Goal: Check status: Check status

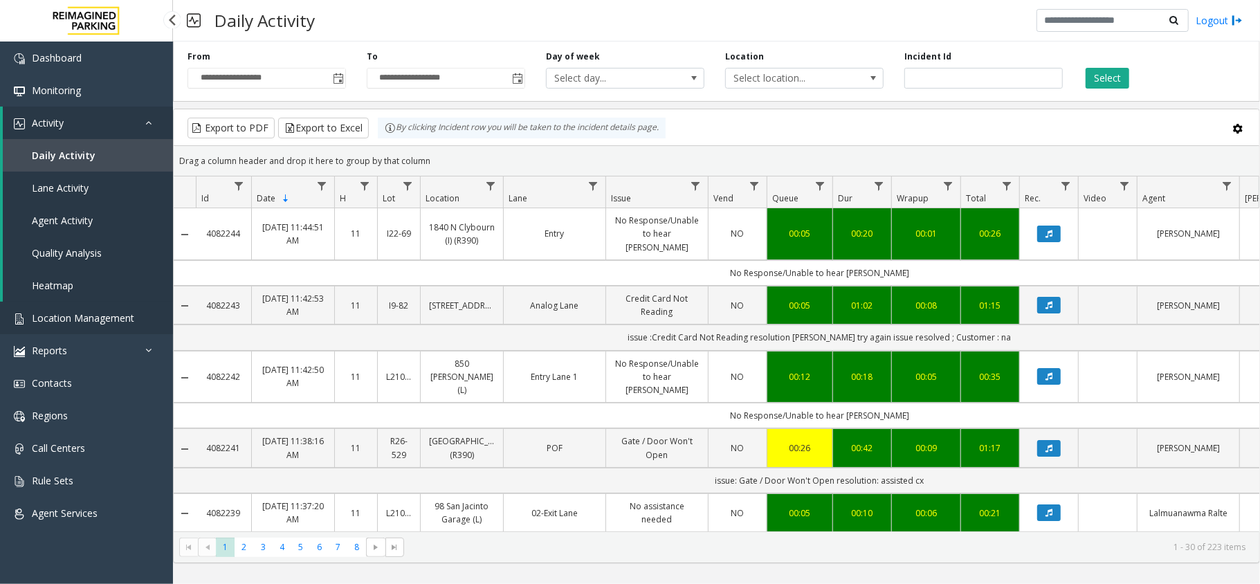
click at [134, 322] on link "Location Management" at bounding box center [86, 318] width 173 height 33
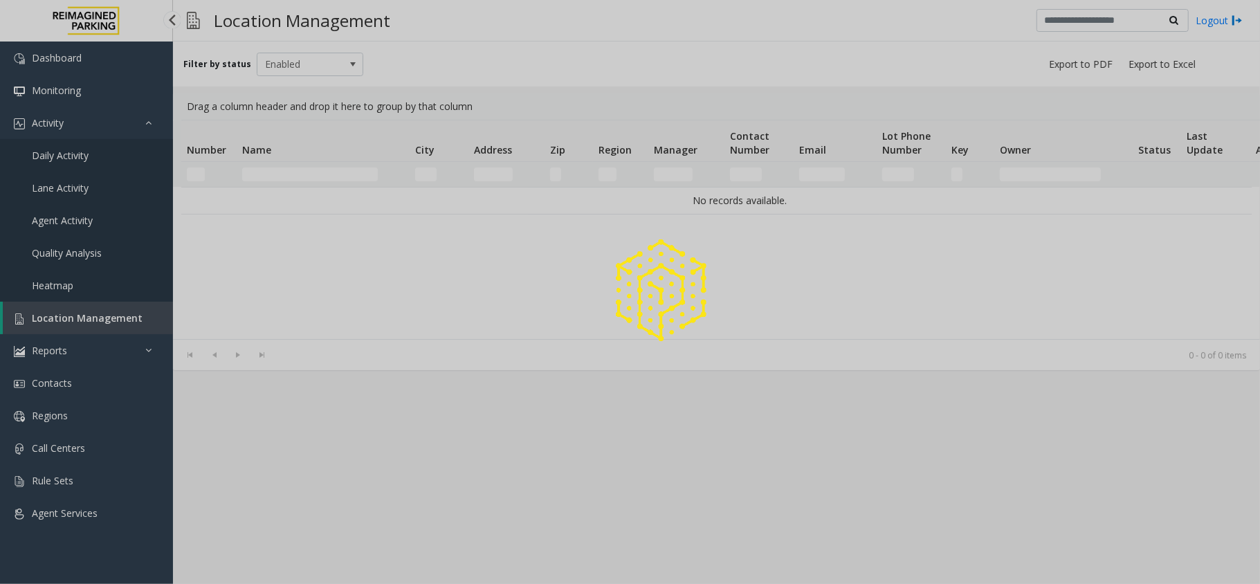
click at [122, 311] on div at bounding box center [630, 292] width 1260 height 584
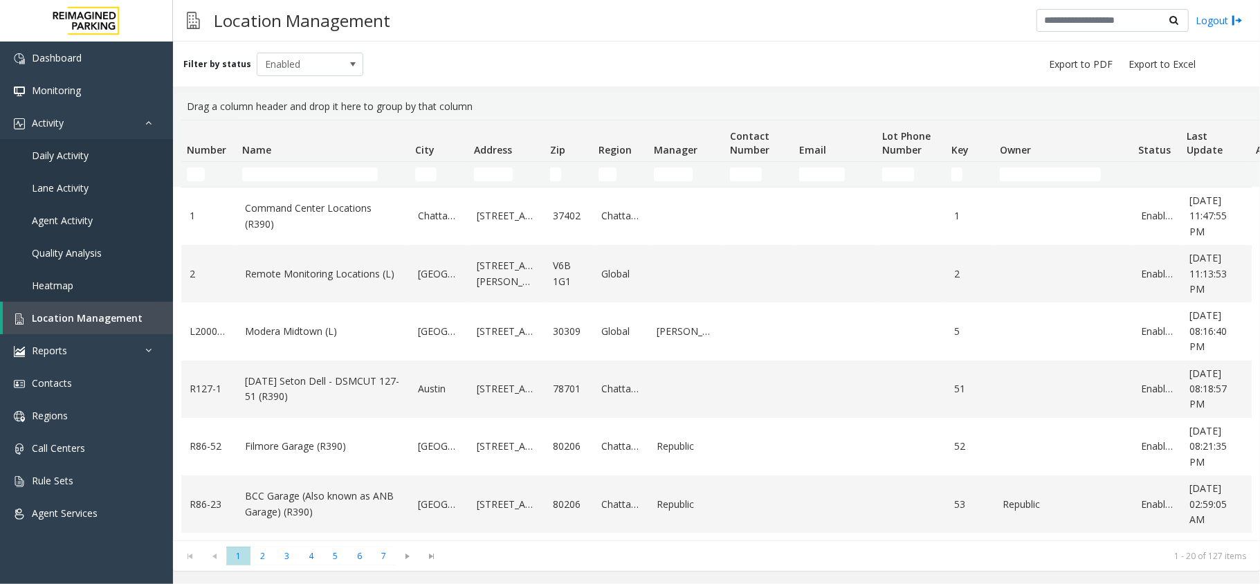
click at [275, 165] on td "Name Filter" at bounding box center [323, 174] width 173 height 25
click at [202, 181] on input "Number Filter" at bounding box center [196, 175] width 18 height 14
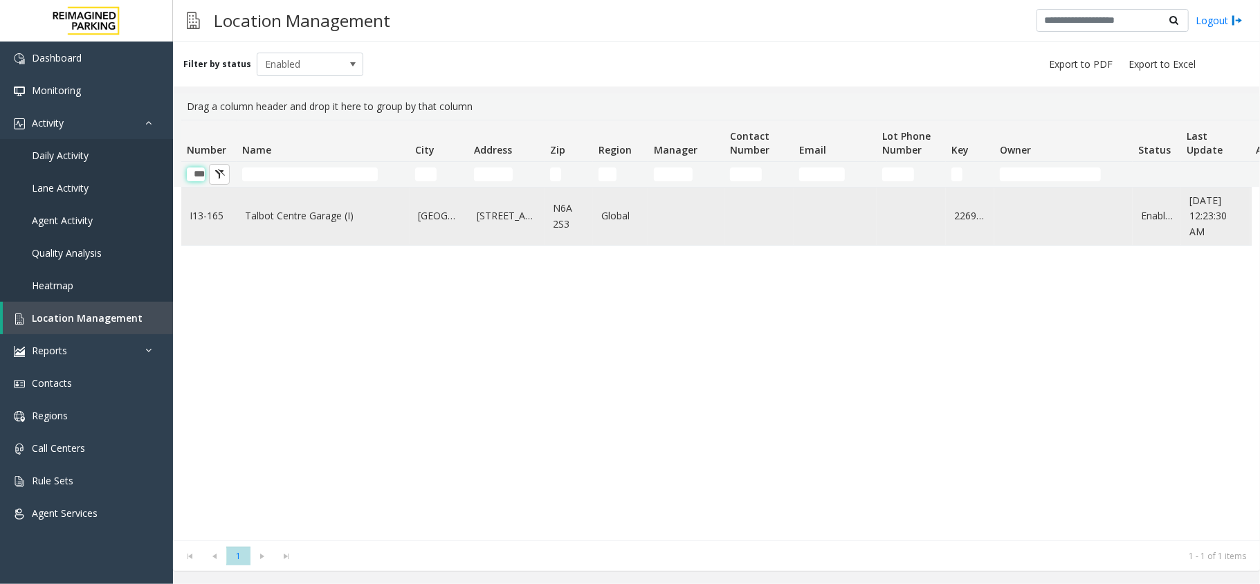
type input "***"
click at [296, 214] on link "Talbot Centre Garage (I)" at bounding box center [323, 215] width 156 height 15
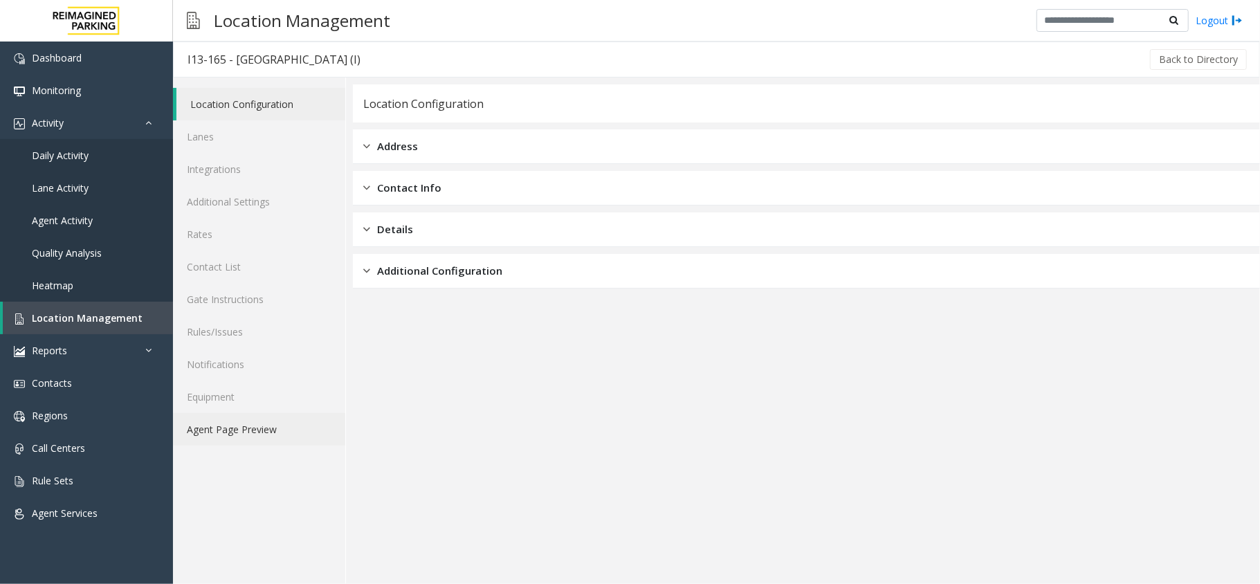
click at [244, 428] on link "Agent Page Preview" at bounding box center [259, 429] width 172 height 33
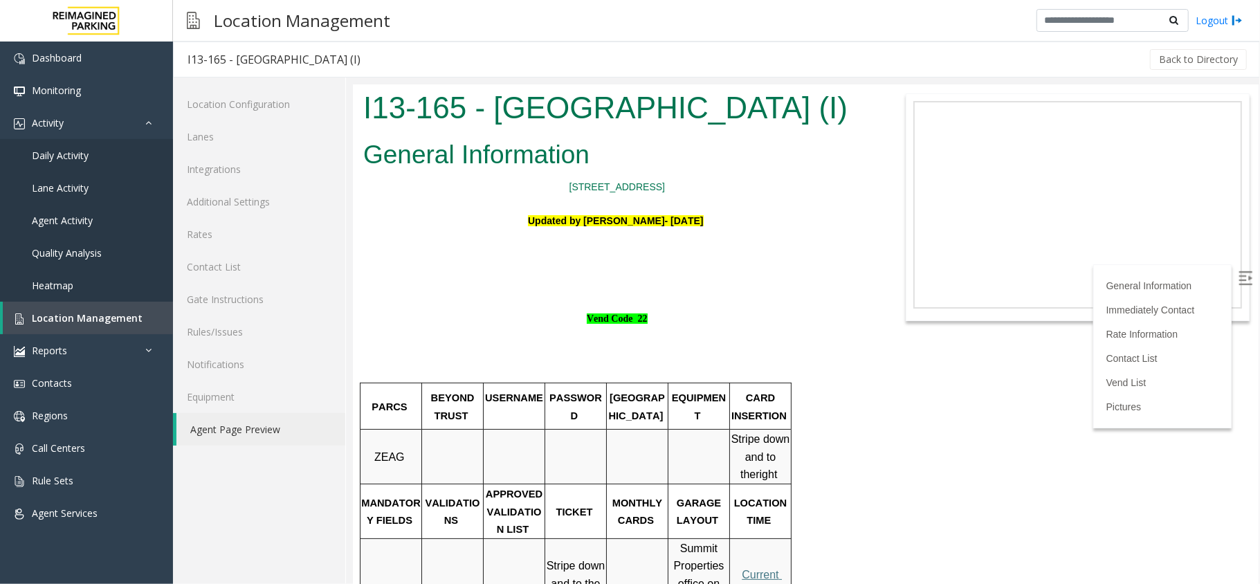
drag, startPoint x: 672, startPoint y: 302, endPoint x: 494, endPoint y: 287, distance: 179.2
click at [501, 295] on h1 "Vend Code 22" at bounding box center [617, 296] width 508 height 60
click at [506, 264] on div "Updated by Jyoti Teotia- 7th September 2024 Vend Code 22" at bounding box center [617, 269] width 508 height 116
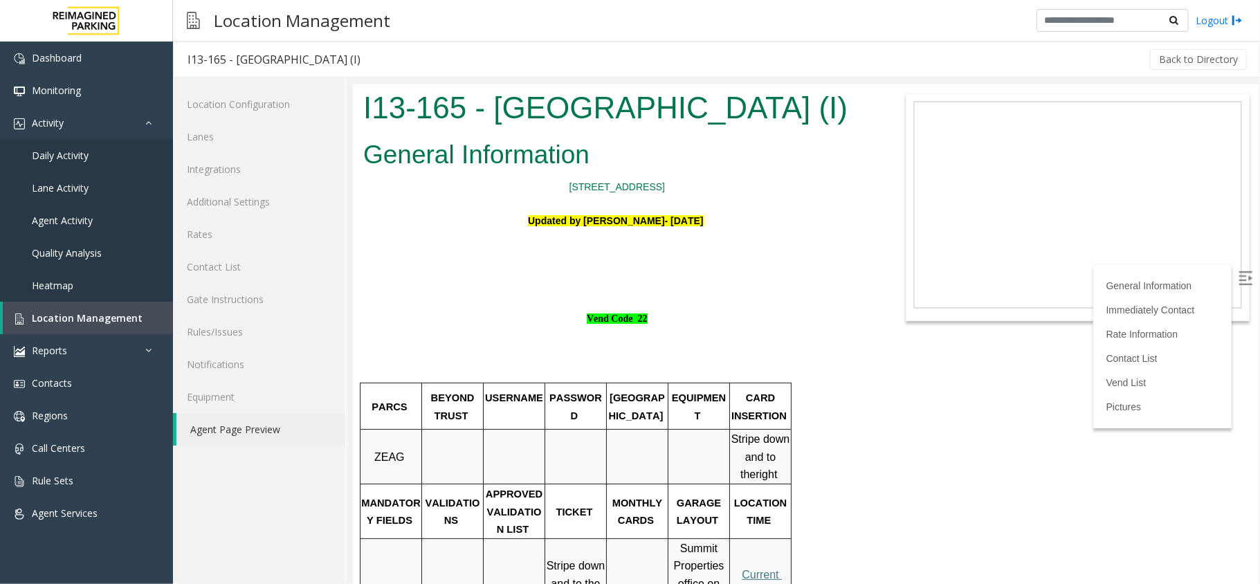
drag, startPoint x: 509, startPoint y: 255, endPoint x: 504, endPoint y: 266, distance: 12.1
drag, startPoint x: 504, startPoint y: 266, endPoint x: 509, endPoint y: 253, distance: 14.0
click at [507, 256] on div "Updated by Jyoti Teotia- 7th September 2024 Vend Code 22" at bounding box center [617, 269] width 508 height 116
drag, startPoint x: 509, startPoint y: 253, endPoint x: 513, endPoint y: 233, distance: 20.5
click at [513, 233] on p at bounding box center [617, 237] width 508 height 18
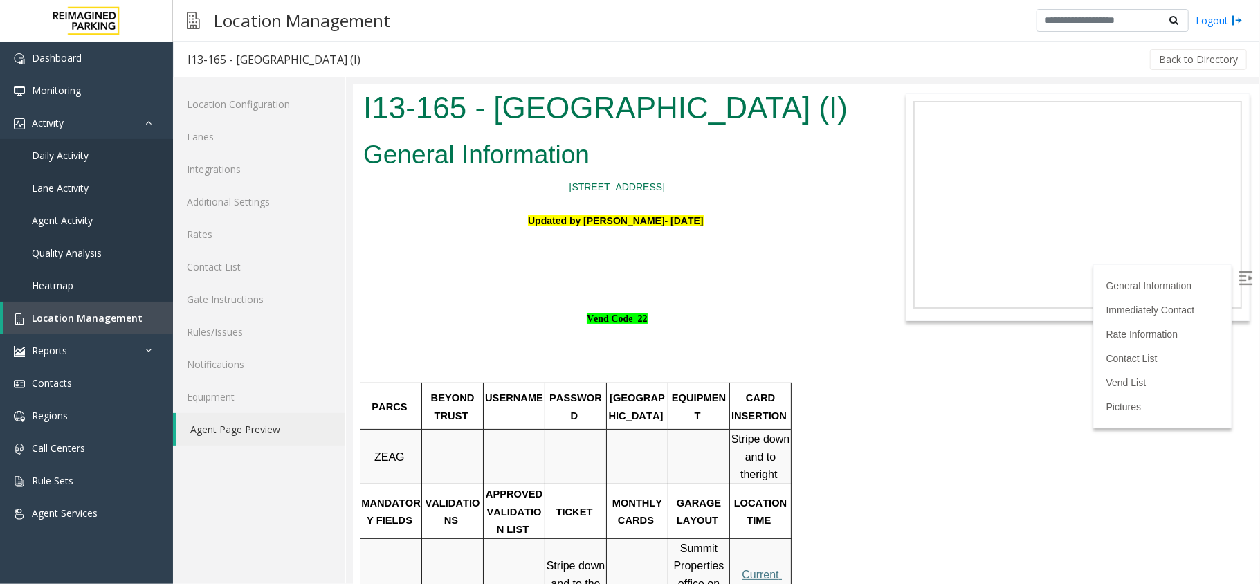
drag, startPoint x: 513, startPoint y: 226, endPoint x: 495, endPoint y: 276, distance: 53.0
drag, startPoint x: 495, startPoint y: 276, endPoint x: 491, endPoint y: 257, distance: 19.8
click at [491, 257] on p at bounding box center [617, 255] width 508 height 18
click at [491, 251] on p at bounding box center [617, 255] width 508 height 18
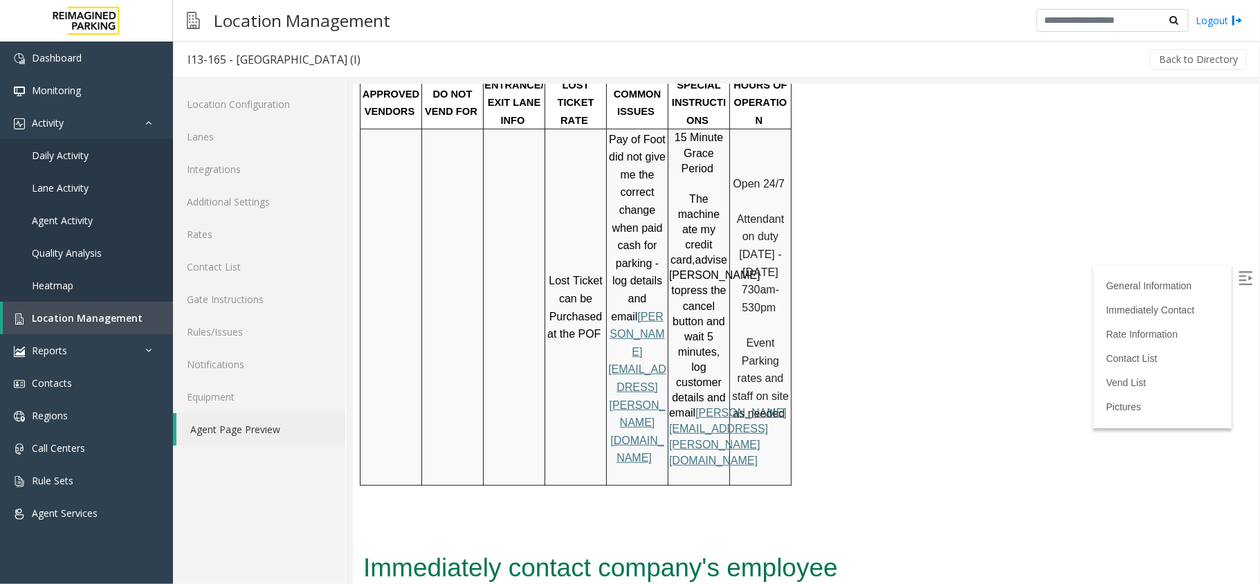
scroll to position [831, 0]
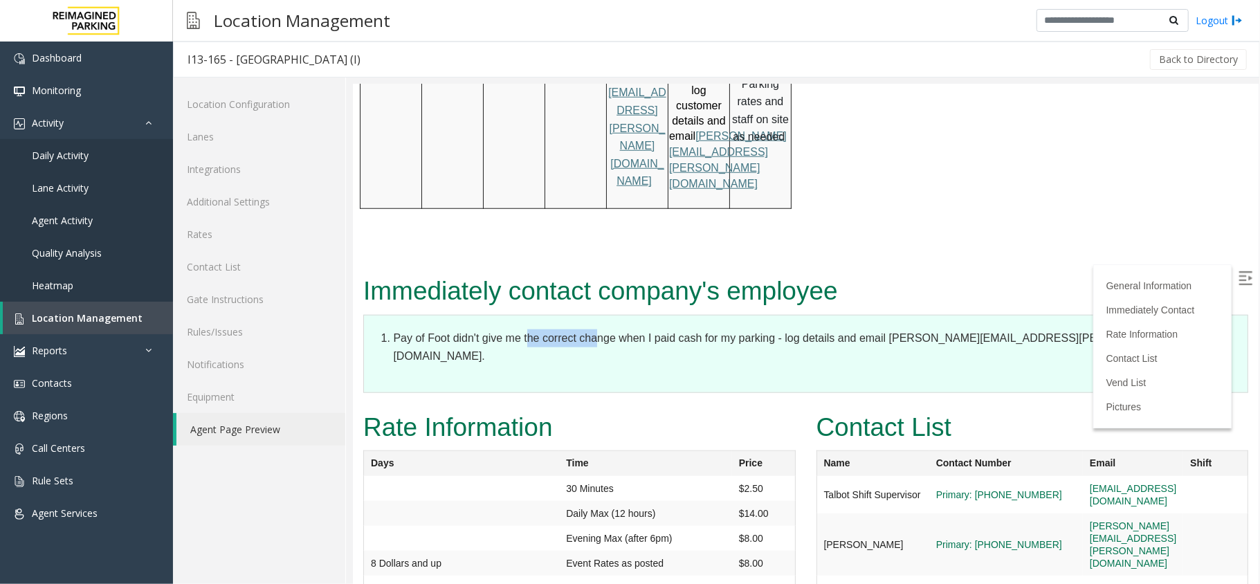
drag, startPoint x: 526, startPoint y: 242, endPoint x: 596, endPoint y: 245, distance: 70.0
click at [596, 329] on li "Pay of Foot didn't give me the correct change when I paid cash for my parking -…" at bounding box center [812, 346] width 841 height 35
click at [631, 329] on li "Pay of Foot didn't give me the correct change when I paid cash for my parking -…" at bounding box center [812, 346] width 841 height 35
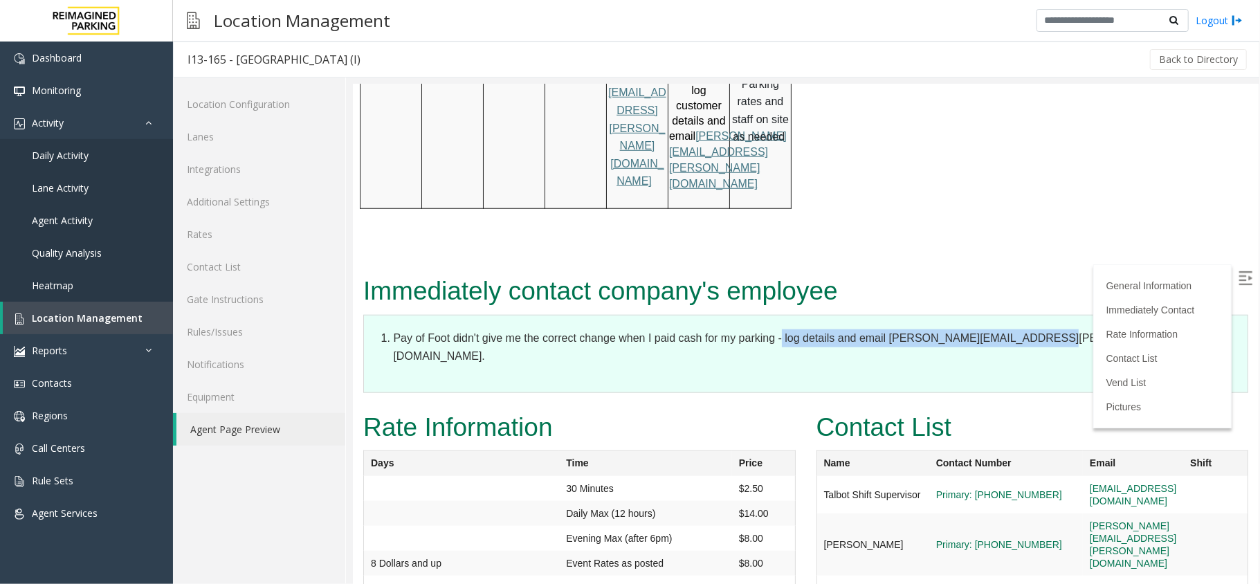
drag, startPoint x: 781, startPoint y: 237, endPoint x: 1092, endPoint y: 258, distance: 311.5
click at [1092, 314] on dl "Pay of Foot didn't give me the correct change when I paid cash for my parking -…" at bounding box center [805, 353] width 885 height 78
click at [1080, 329] on li "Pay of Foot didn't give me the correct change when I paid cash for my parking -…" at bounding box center [812, 346] width 841 height 35
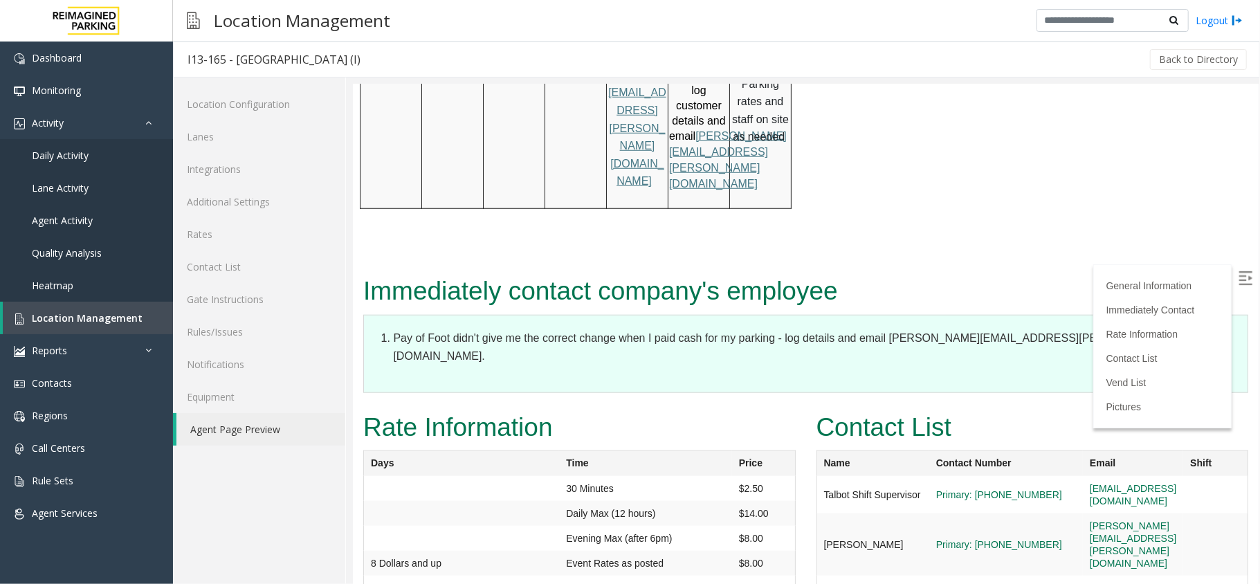
click at [1236, 289] on label at bounding box center [1246, 279] width 21 height 21
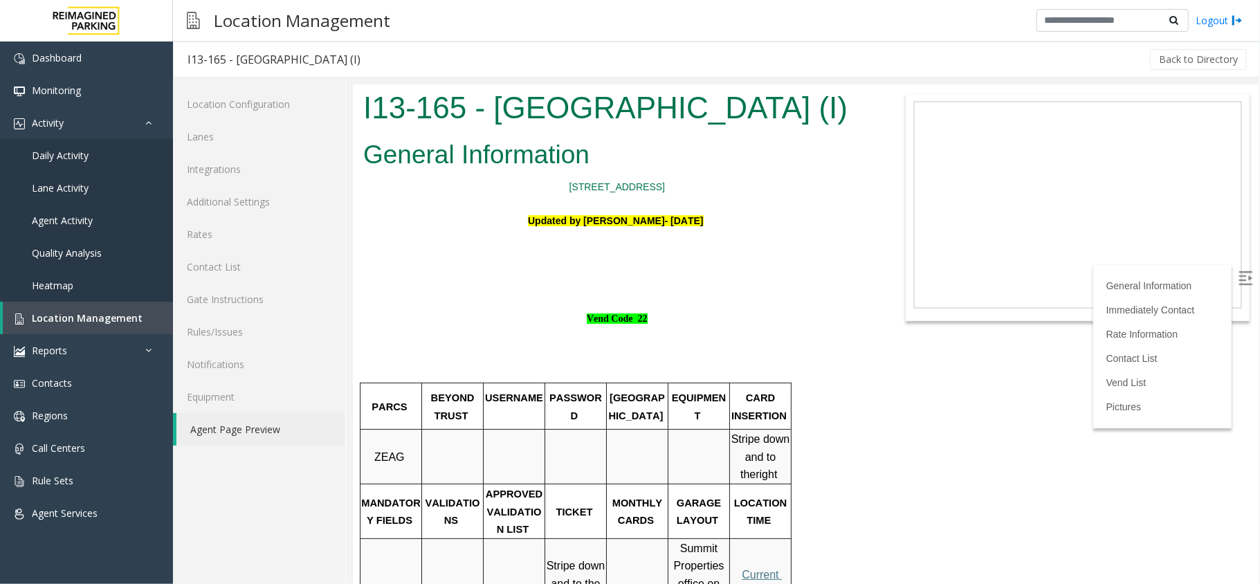
scroll to position [831, 0]
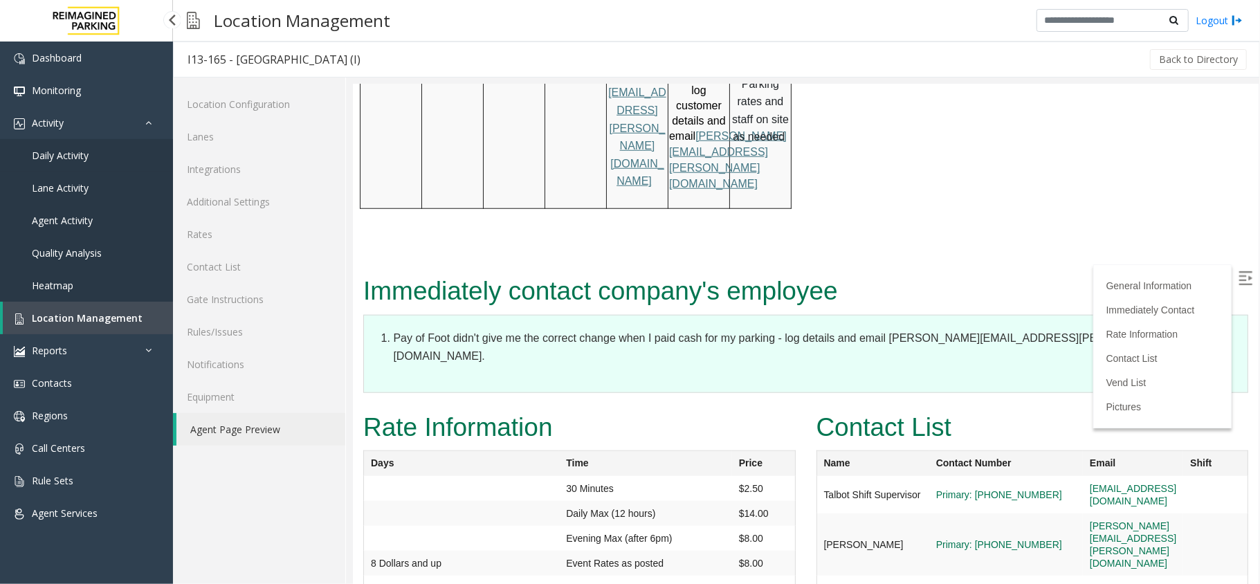
click at [64, 147] on link "Daily Activity" at bounding box center [86, 155] width 173 height 33
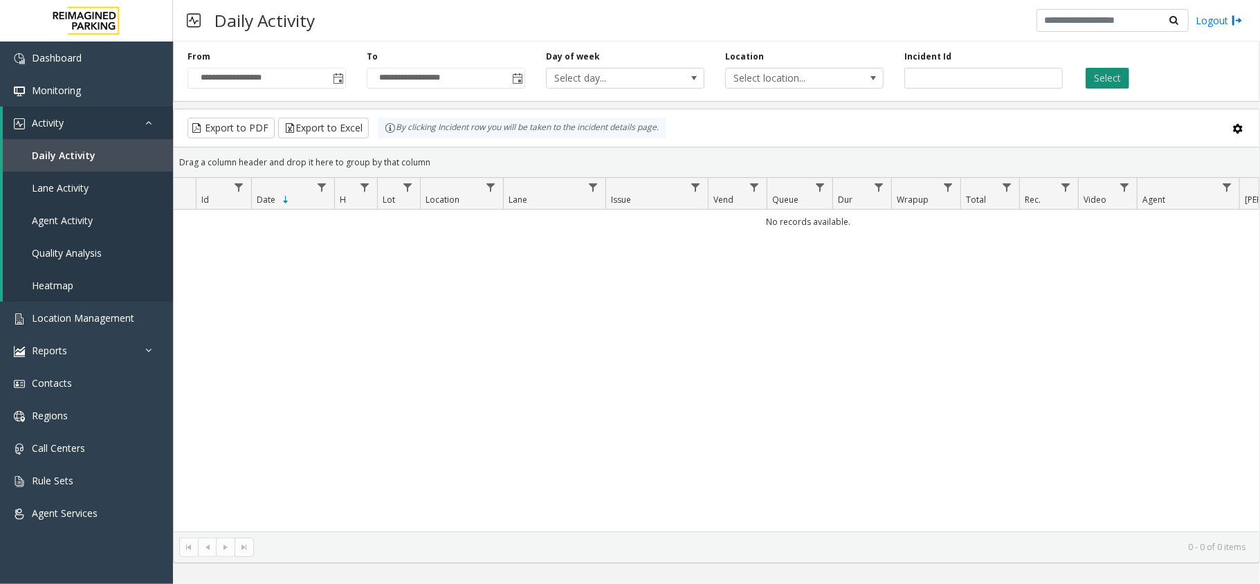
click at [1111, 76] on button "Select" at bounding box center [1108, 78] width 44 height 21
click at [342, 78] on span "Toggle popup" at bounding box center [338, 78] width 11 height 11
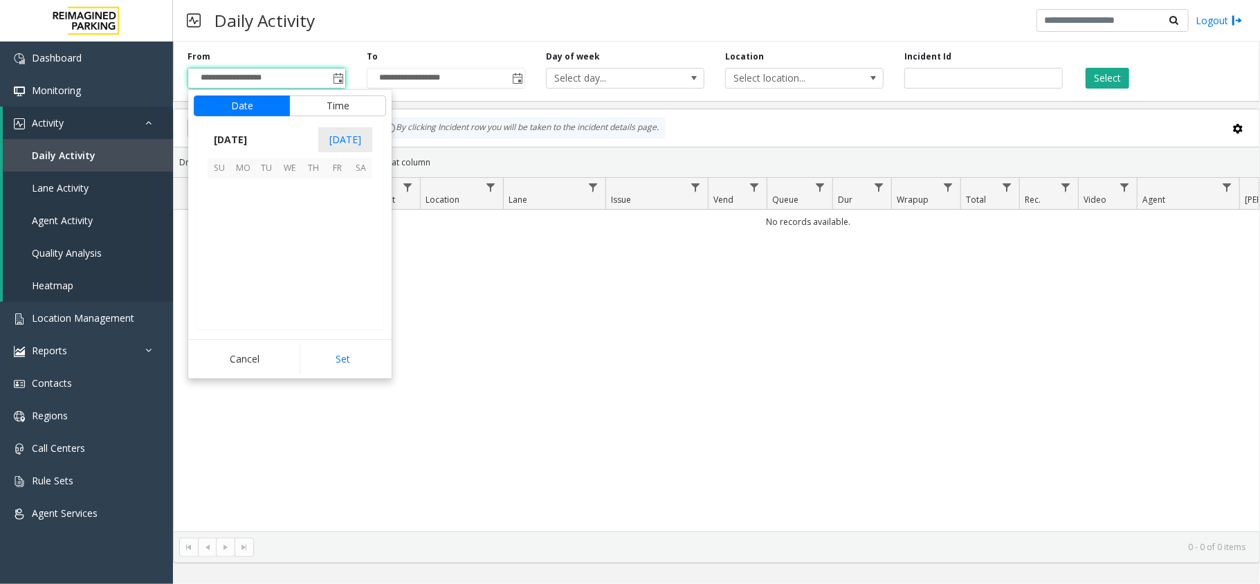
scroll to position [248419, 0]
click at [358, 238] on span "20" at bounding box center [361, 238] width 24 height 24
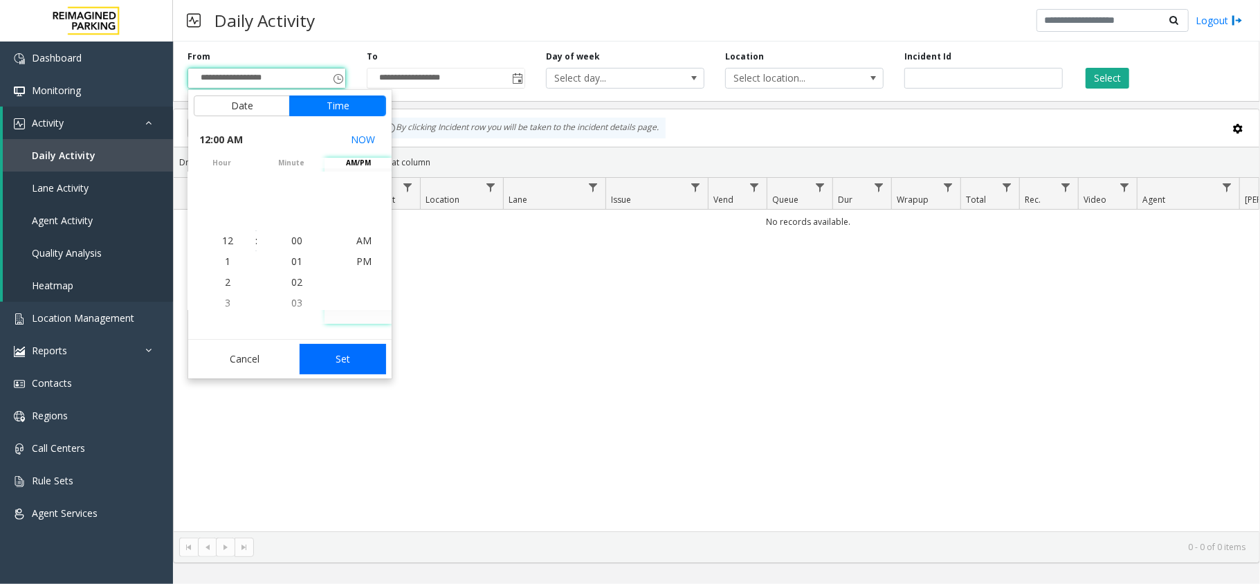
click at [377, 365] on button "Set" at bounding box center [343, 359] width 87 height 30
type input "**********"
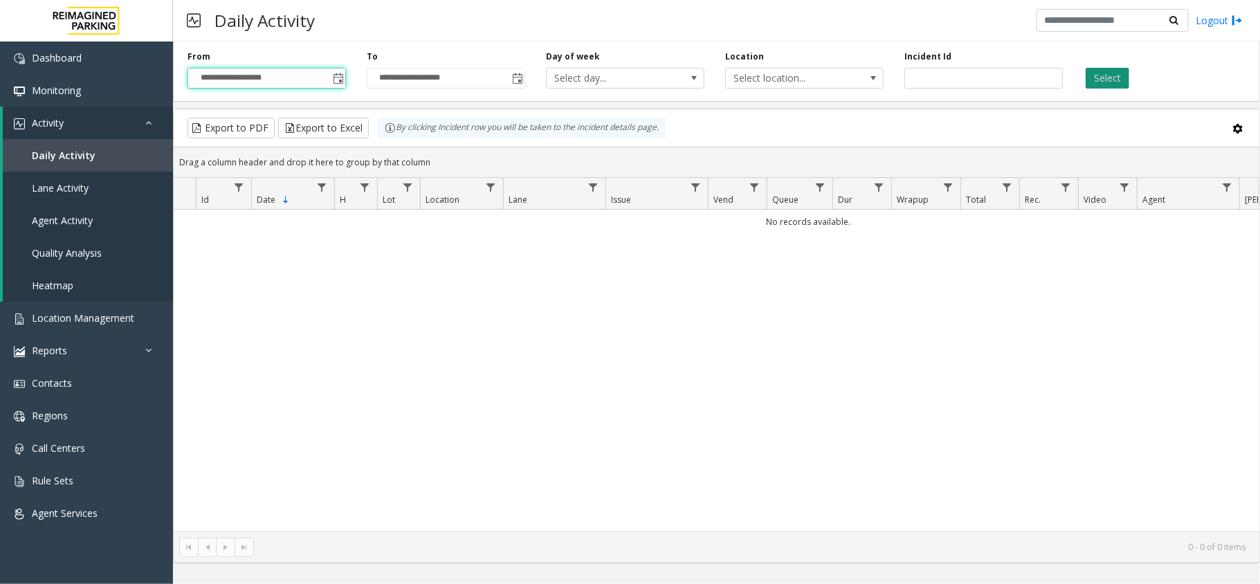
click at [1119, 84] on button "Select" at bounding box center [1108, 78] width 44 height 21
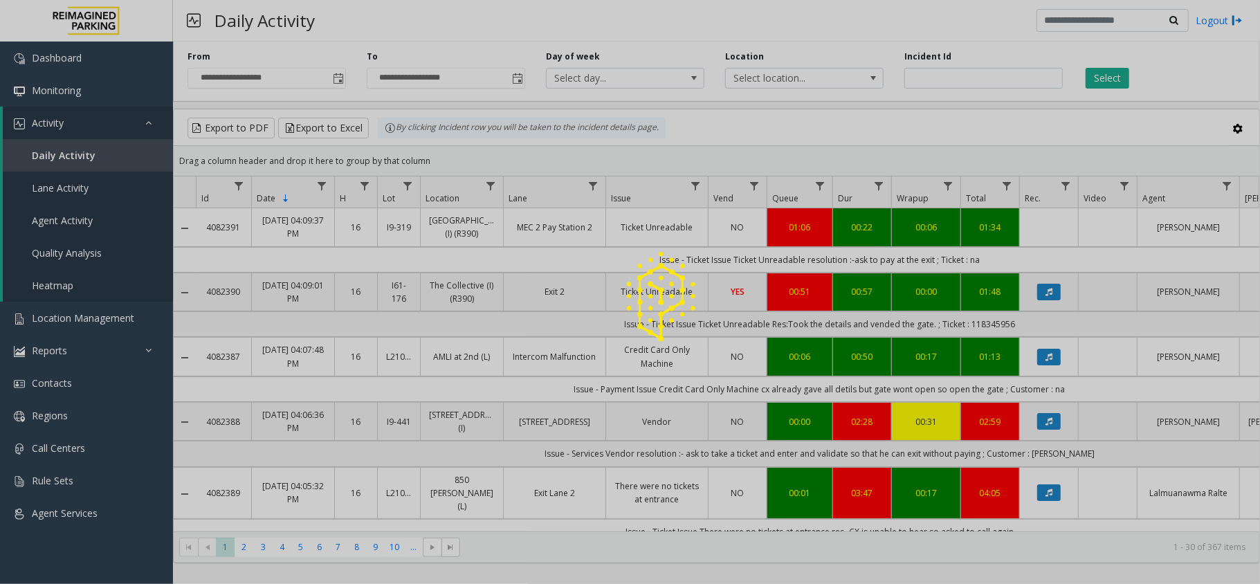
click at [1116, 83] on div at bounding box center [630, 292] width 1260 height 584
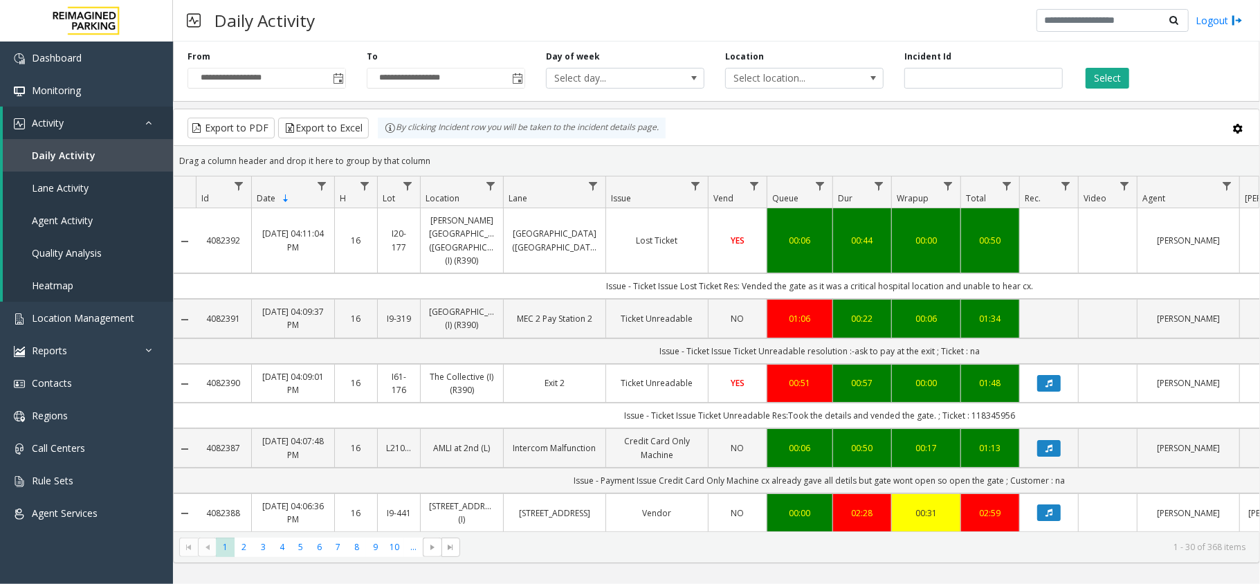
click at [1116, 83] on button "Select" at bounding box center [1108, 78] width 44 height 21
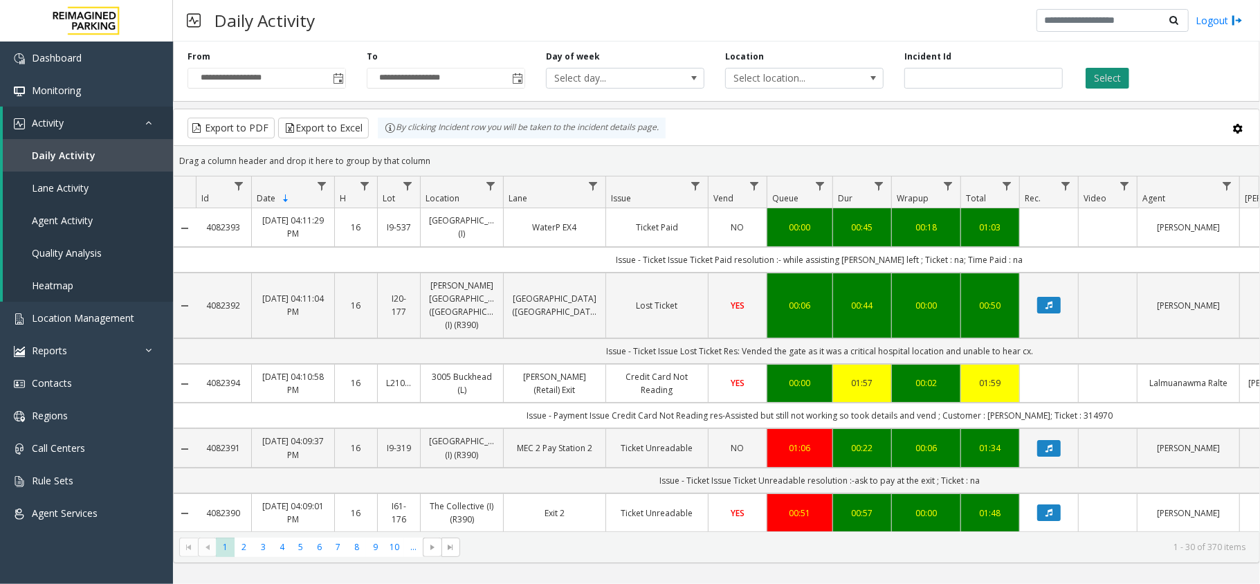
click at [1102, 70] on button "Select" at bounding box center [1108, 78] width 44 height 21
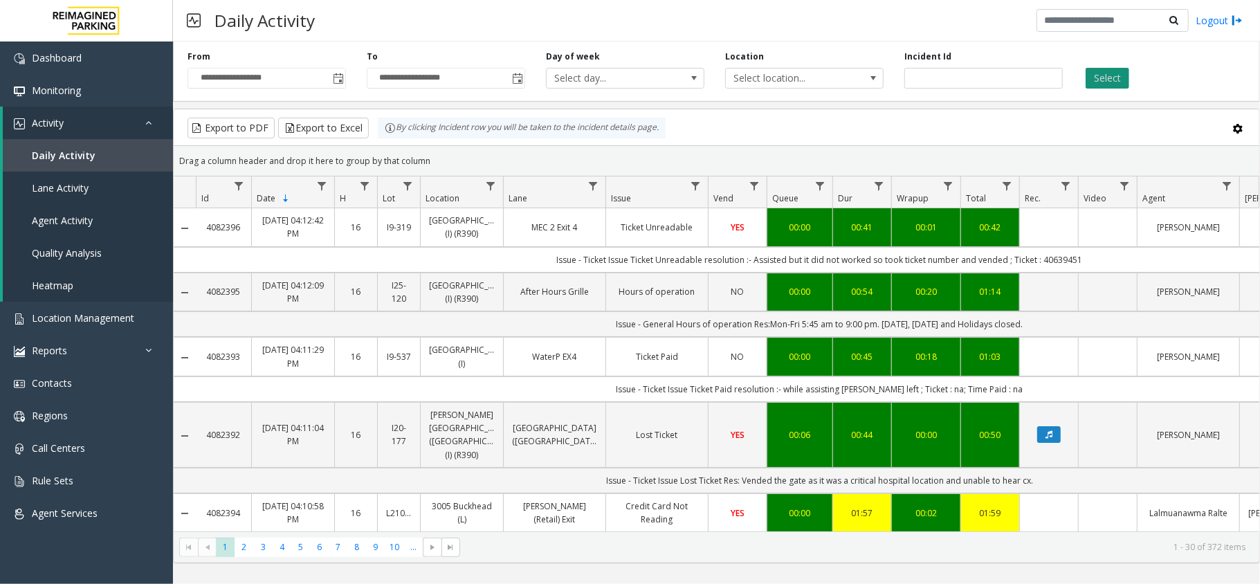
click at [1102, 70] on button "Select" at bounding box center [1108, 78] width 44 height 21
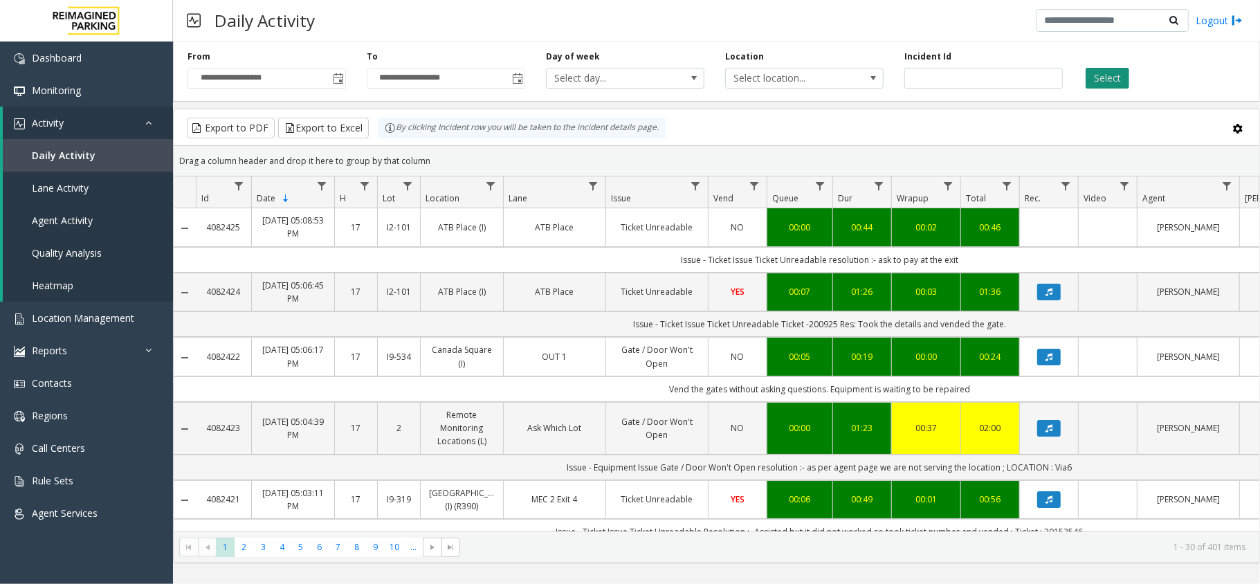
click at [1117, 73] on button "Select" at bounding box center [1108, 78] width 44 height 21
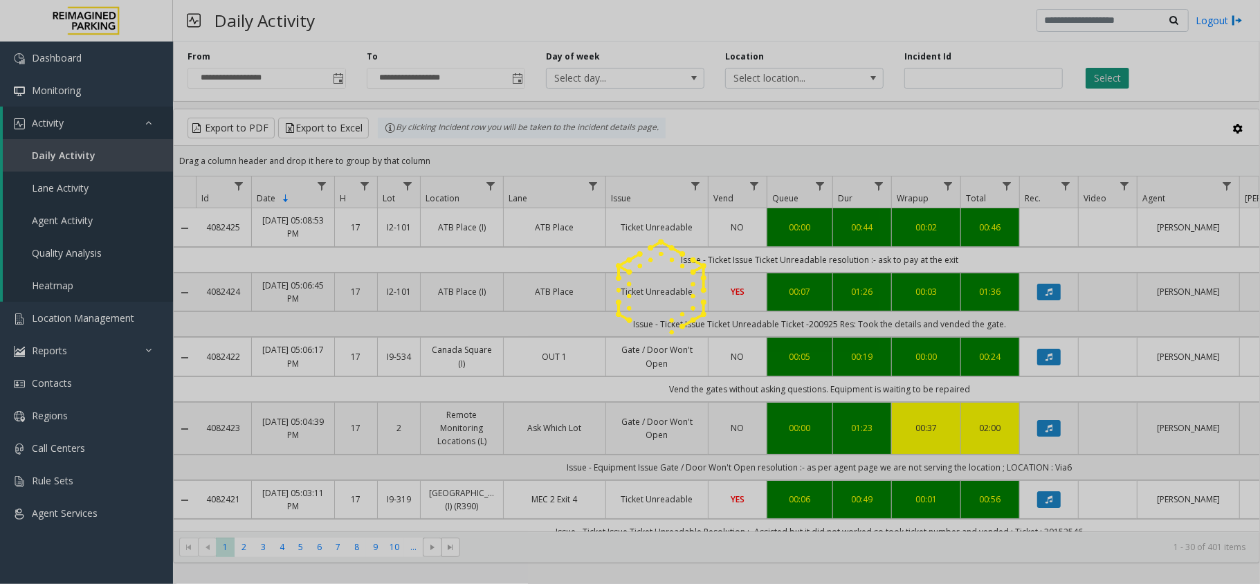
click at [1121, 84] on div at bounding box center [630, 292] width 1260 height 584
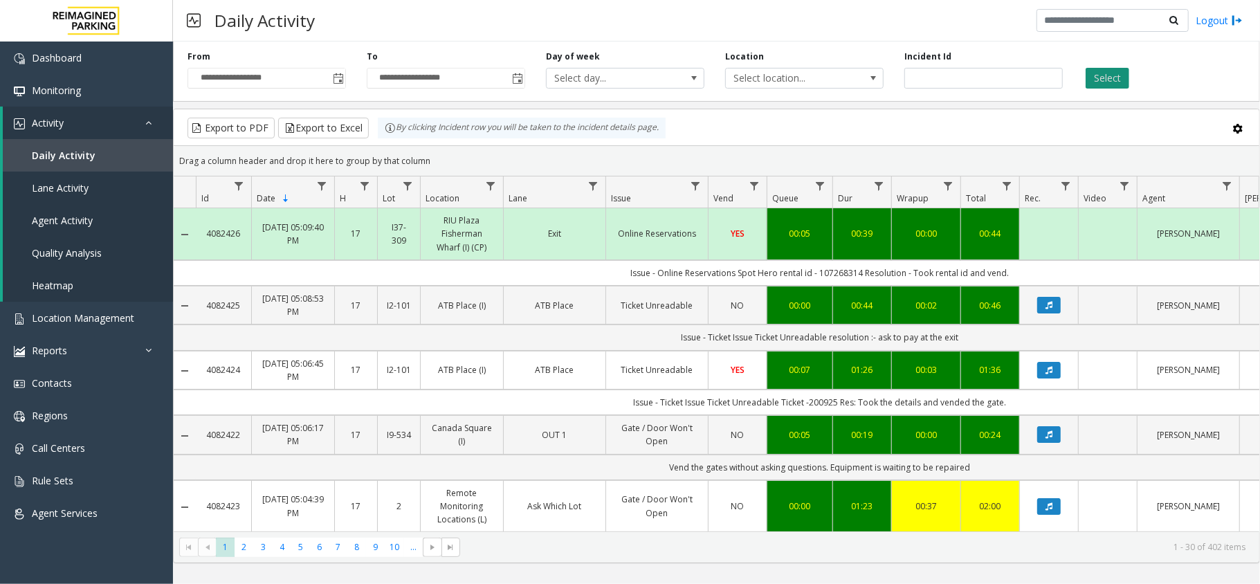
click at [1121, 84] on button "Select" at bounding box center [1108, 78] width 44 height 21
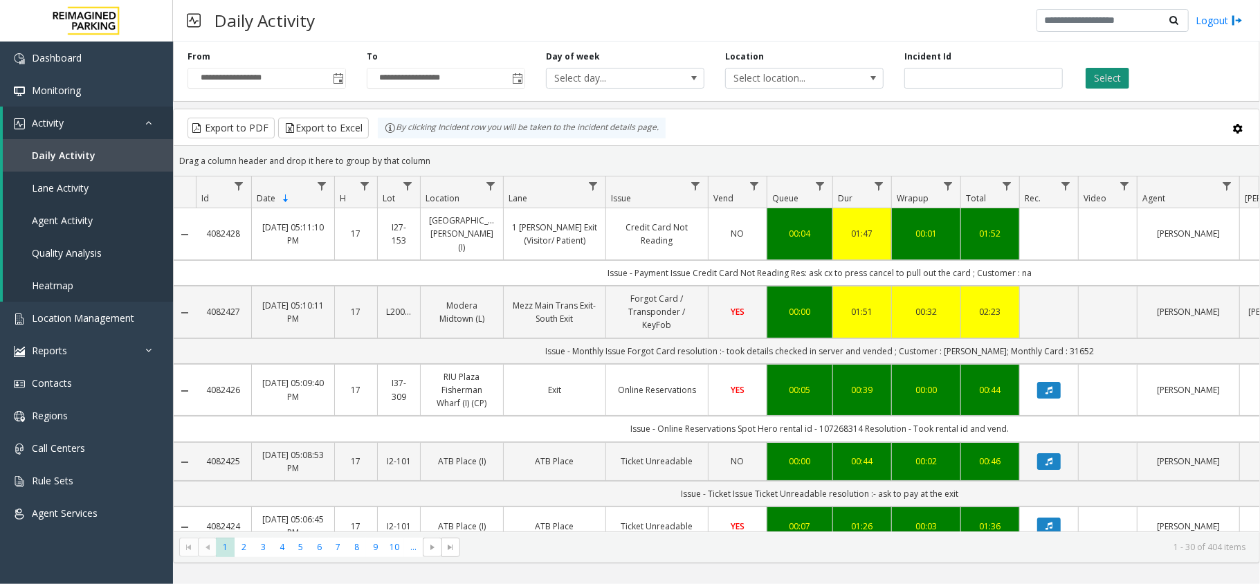
click at [1107, 78] on button "Select" at bounding box center [1108, 78] width 44 height 21
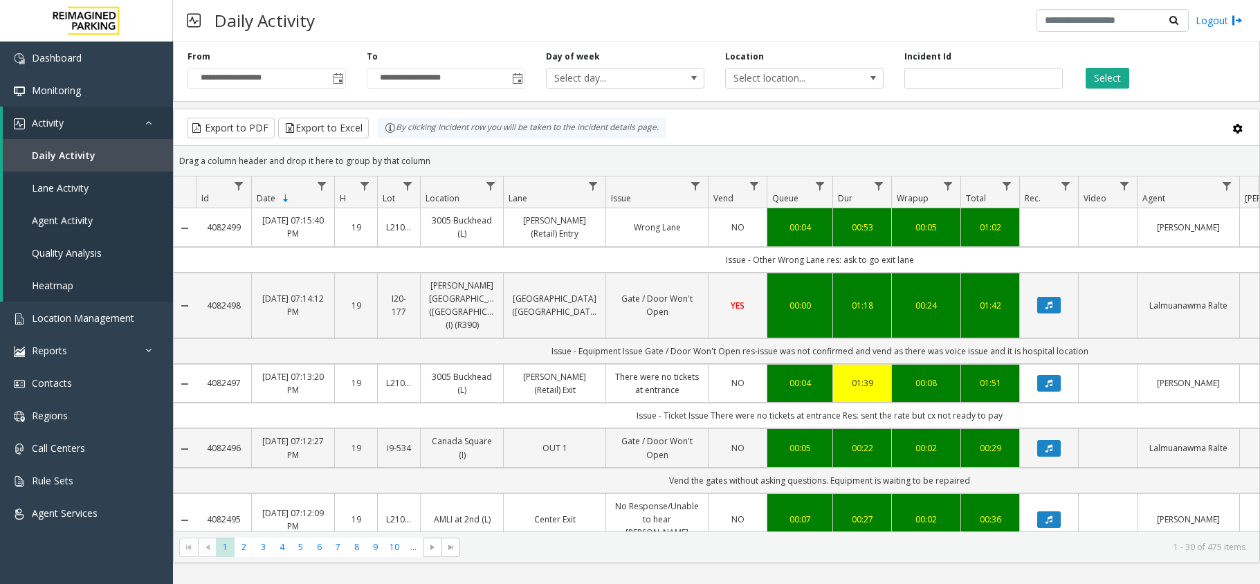
click at [1116, 73] on button "Select" at bounding box center [1108, 78] width 44 height 21
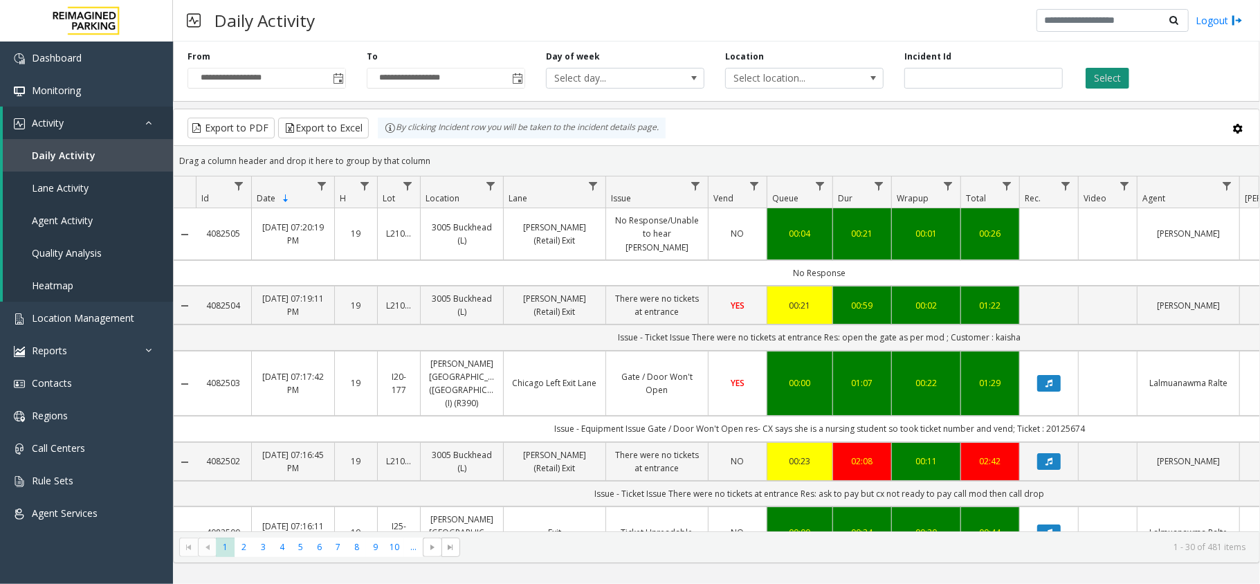
click at [1110, 78] on button "Select" at bounding box center [1108, 78] width 44 height 21
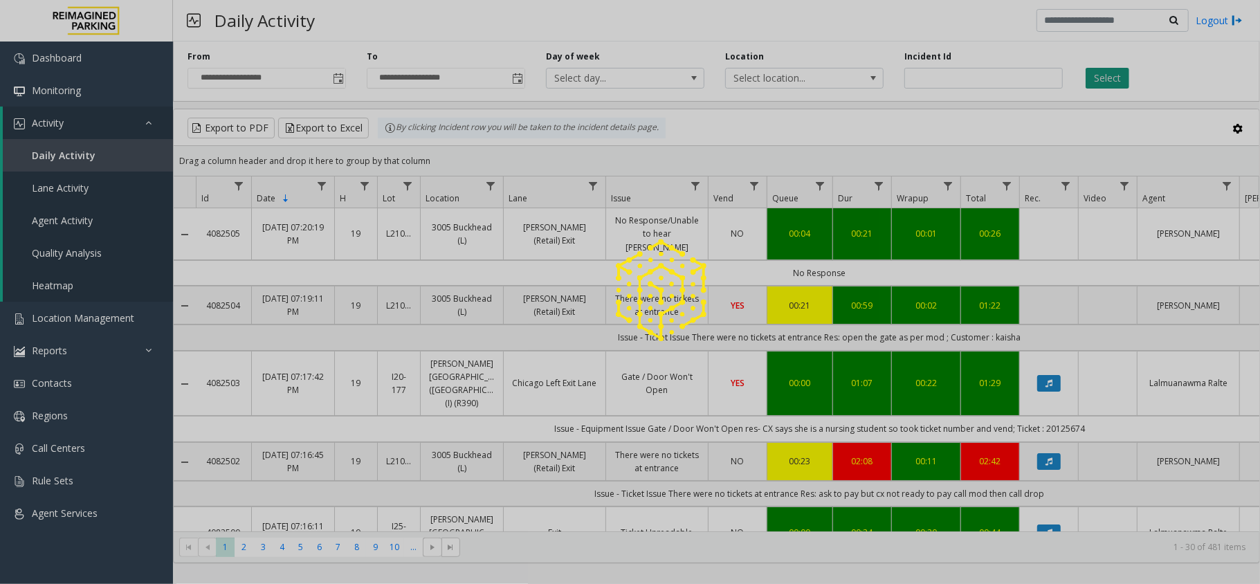
click at [1110, 78] on div at bounding box center [630, 292] width 1260 height 584
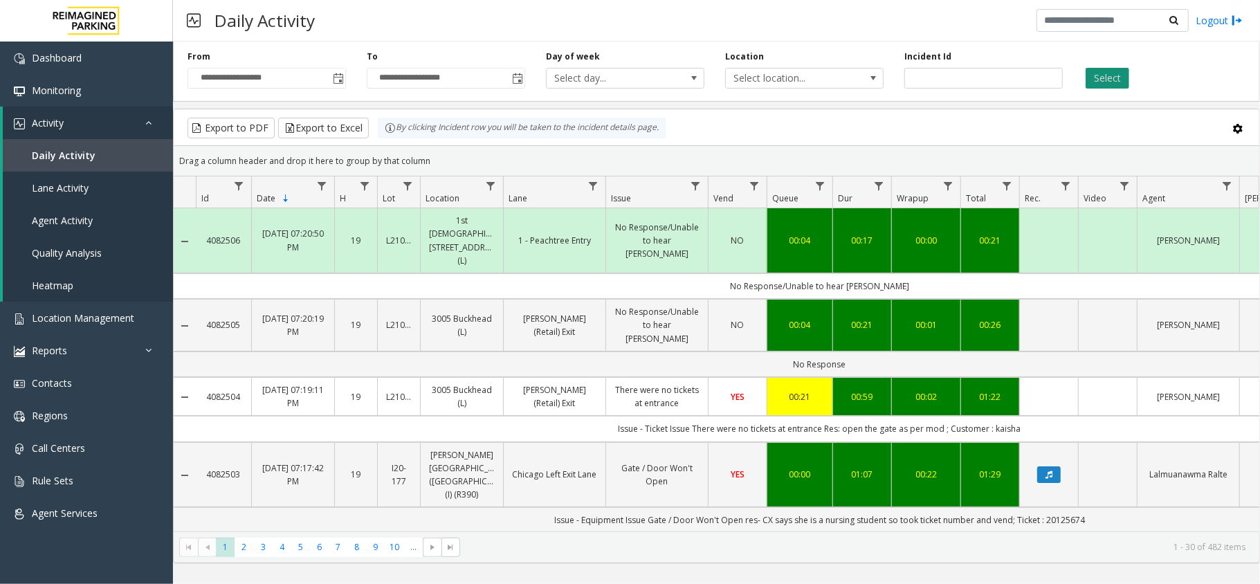
click at [1110, 78] on button "Select" at bounding box center [1108, 78] width 44 height 21
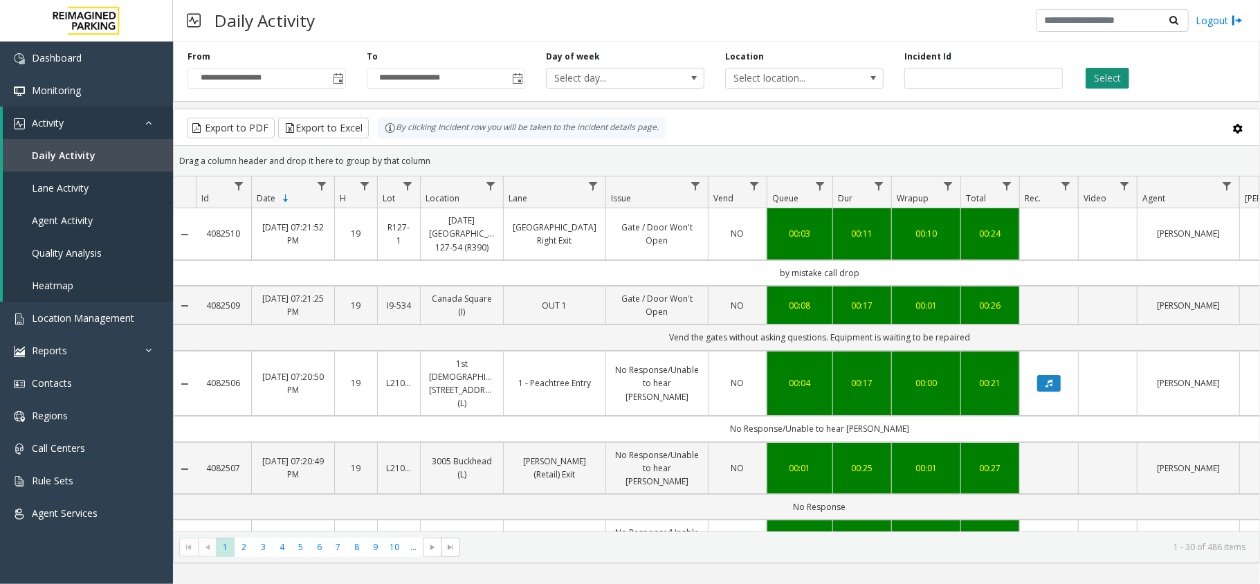
click at [1092, 73] on button "Select" at bounding box center [1108, 78] width 44 height 21
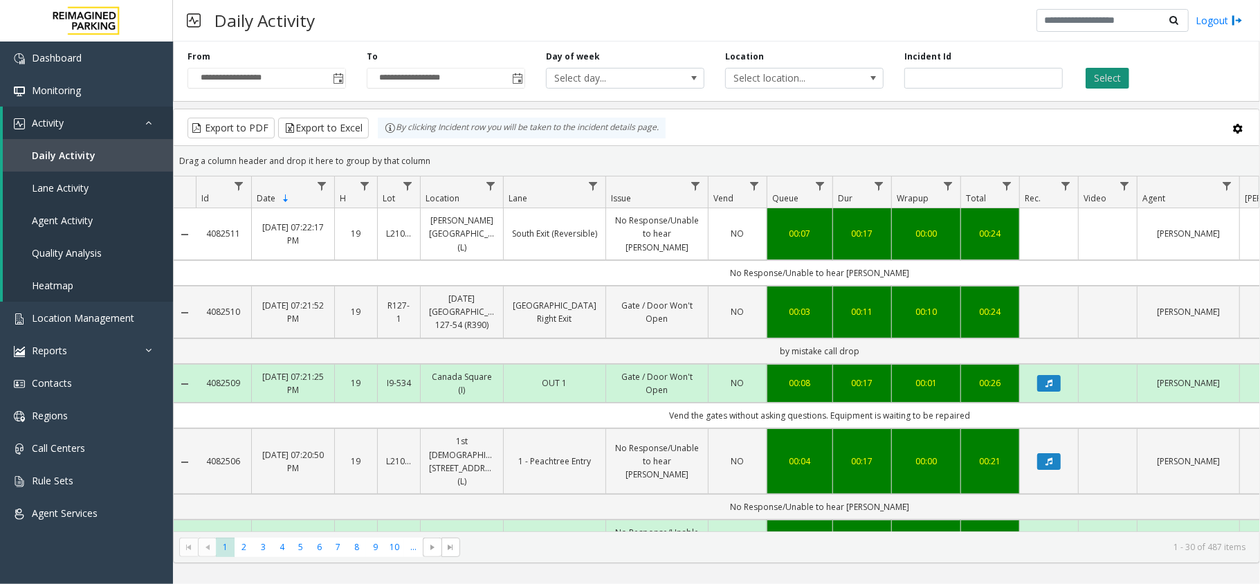
click at [1103, 81] on button "Select" at bounding box center [1108, 78] width 44 height 21
